Goal: Entertainment & Leisure: Consume media (video, audio)

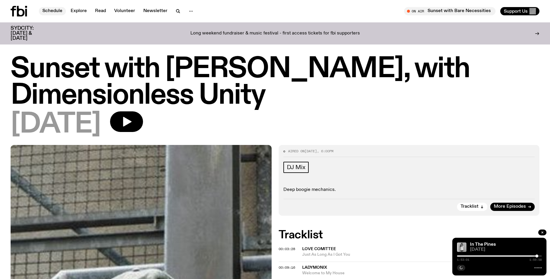
click at [50, 12] on link "Schedule" at bounding box center [52, 11] width 27 height 8
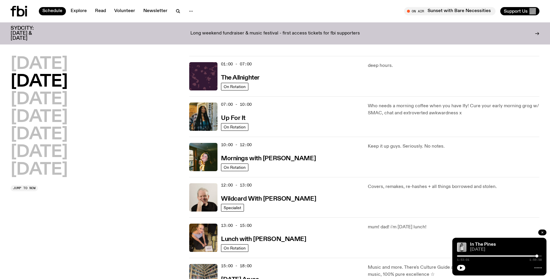
click at [542, 233] on icon "button" at bounding box center [543, 232] width 2 height 2
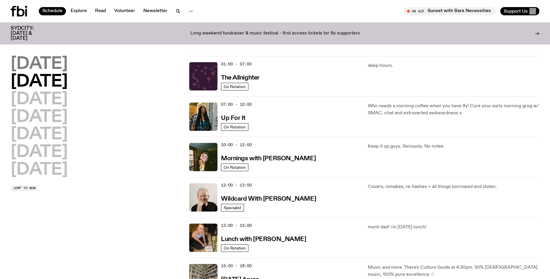
click at [52, 66] on h2 "[DATE]" at bounding box center [39, 64] width 57 height 16
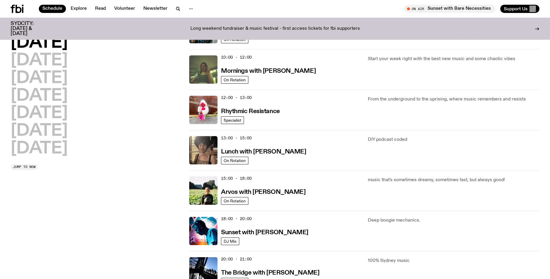
scroll to position [83, 0]
click at [207, 226] on img at bounding box center [203, 230] width 28 height 28
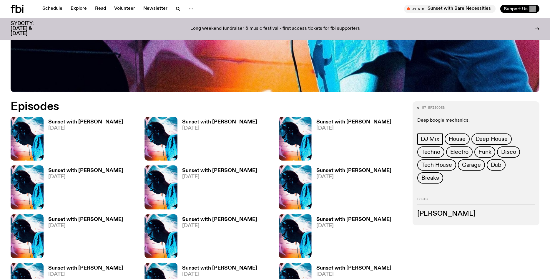
scroll to position [297, 0]
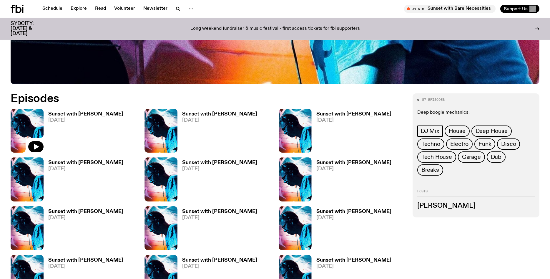
click at [33, 133] on img at bounding box center [27, 131] width 33 height 44
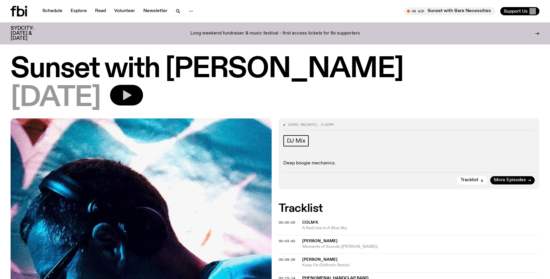
click at [143, 89] on button "button" at bounding box center [126, 95] width 33 height 21
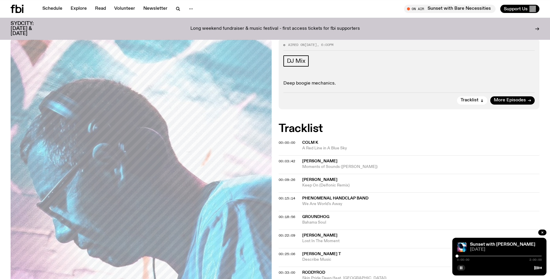
scroll to position [75, 0]
click at [461, 256] on div at bounding box center [499, 255] width 85 height 1
